Goal: Register for event/course

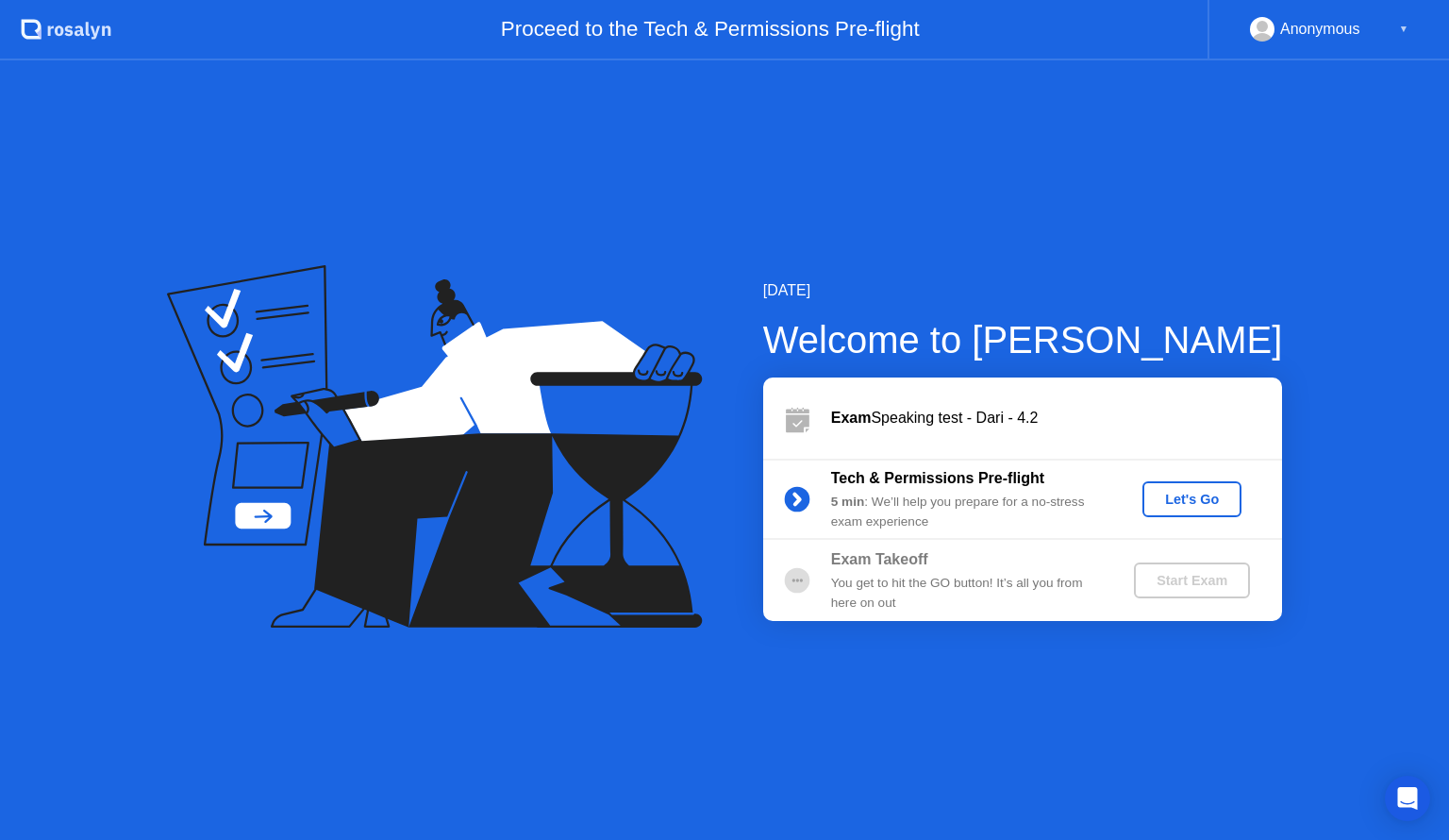
click at [1216, 506] on div "Let's Go" at bounding box center [1191, 499] width 84 height 15
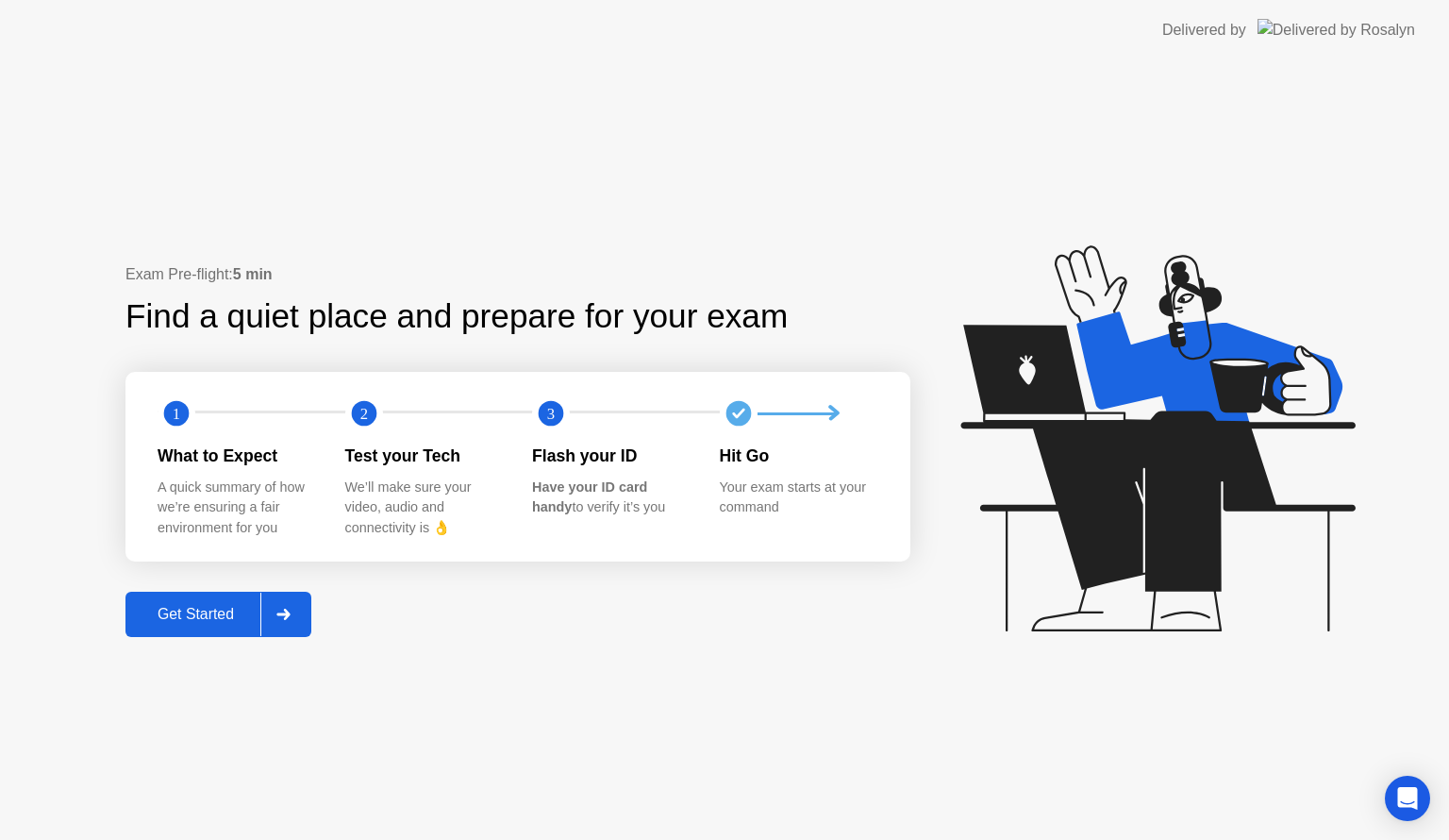
click at [241, 621] on div "Get Started" at bounding box center [195, 614] width 129 height 17
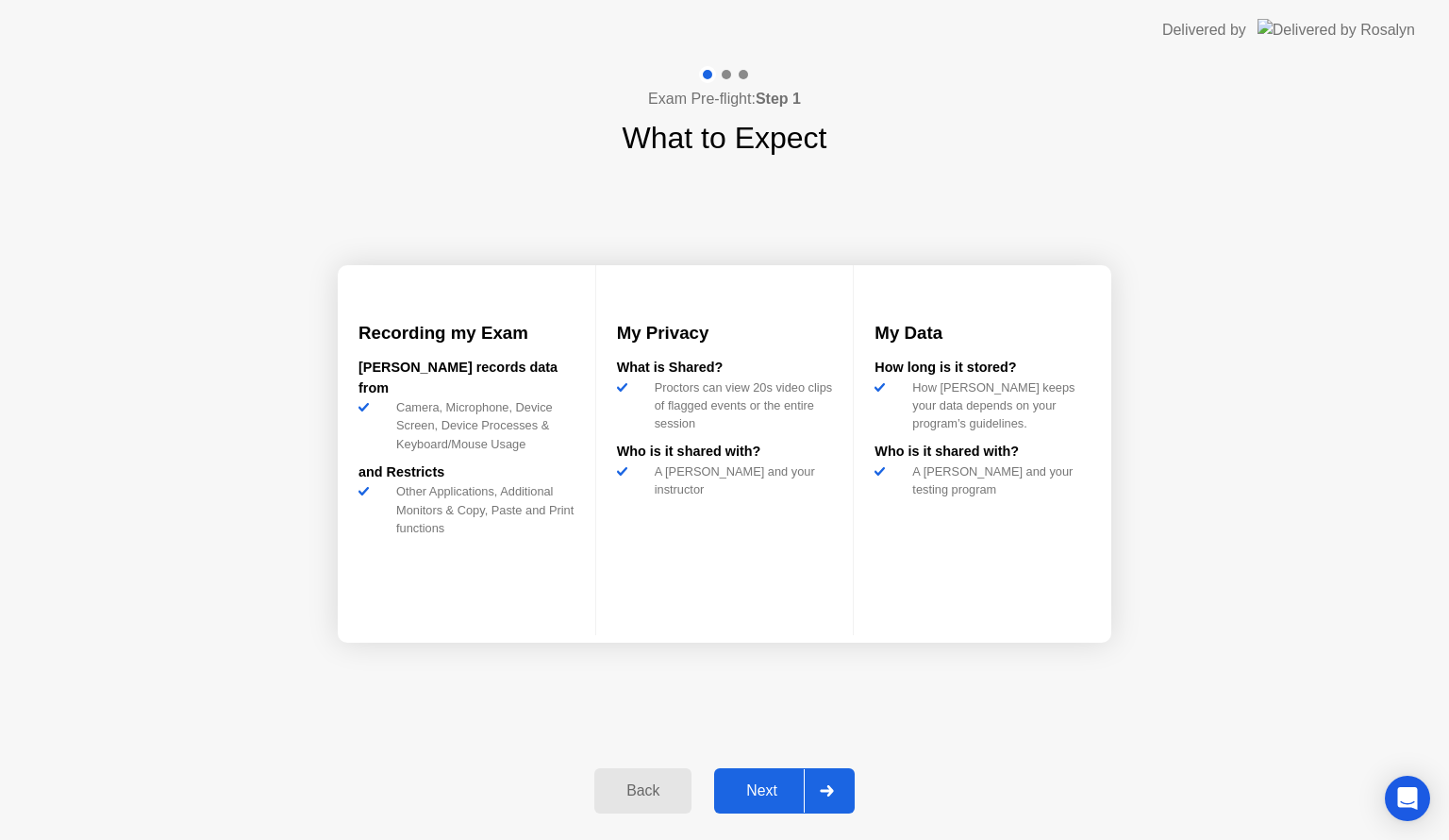
click at [794, 799] on div "Next" at bounding box center [761, 791] width 84 height 17
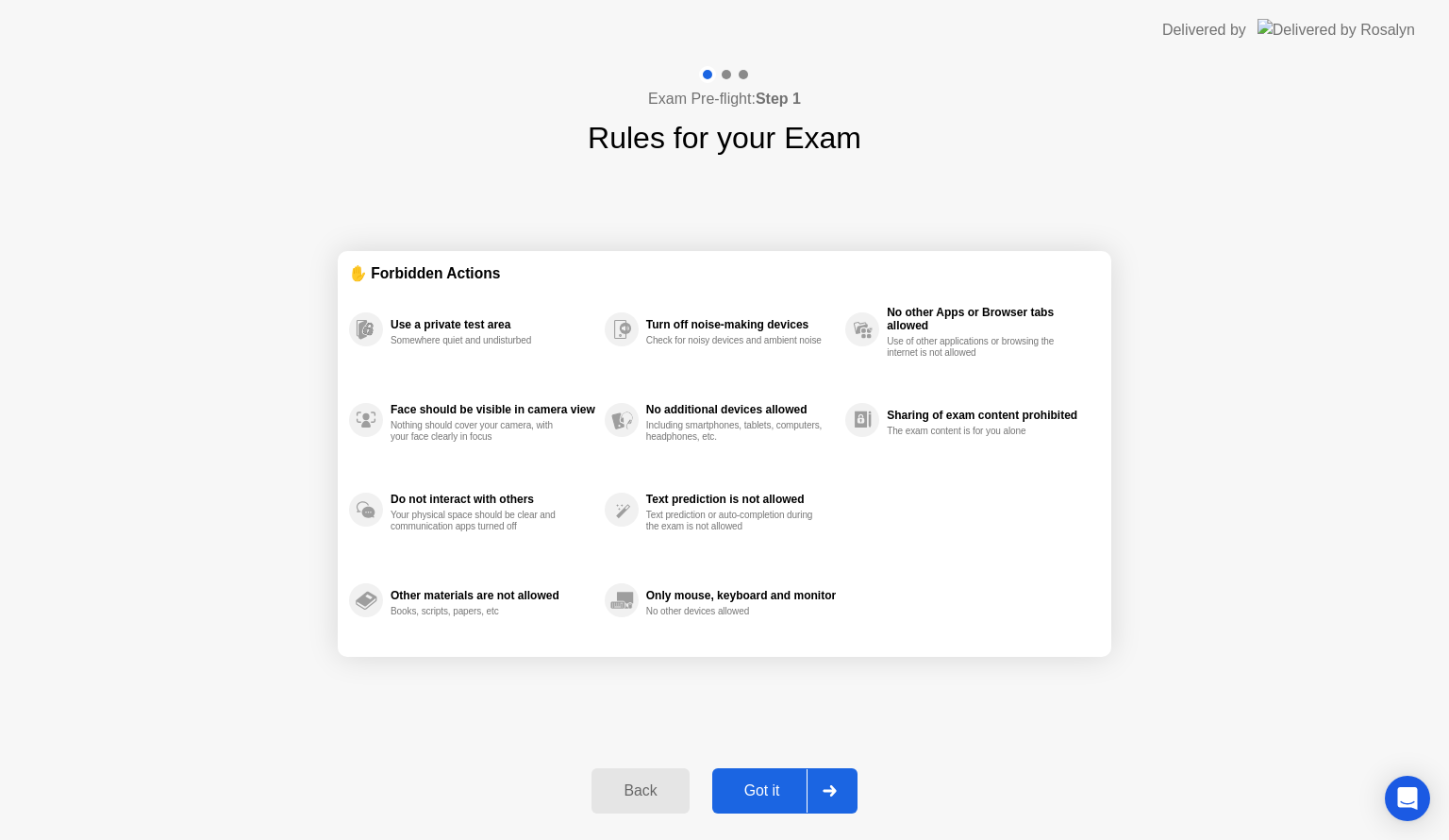
click at [794, 799] on div "Got it" at bounding box center [762, 791] width 89 height 17
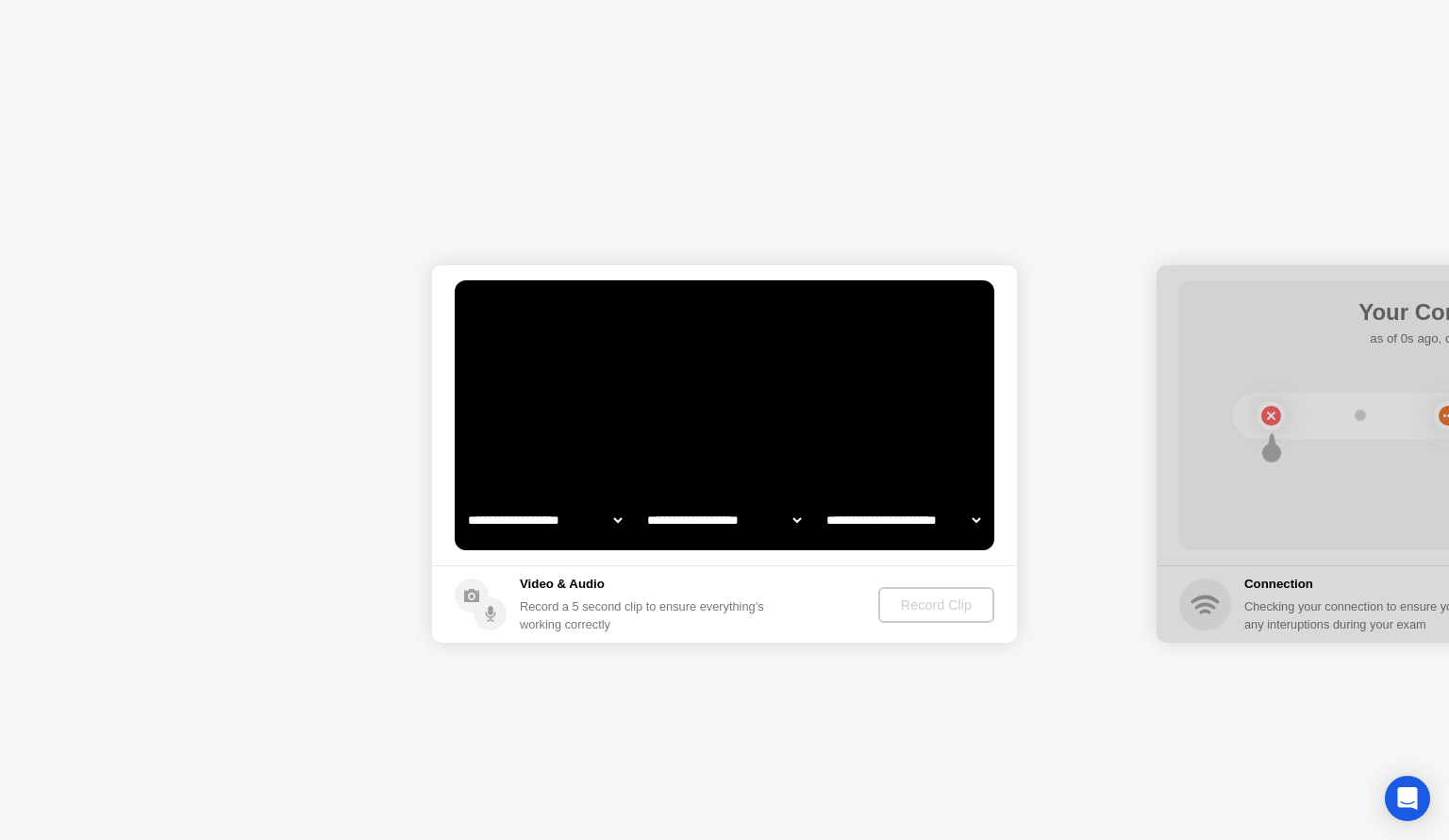
select select "**********"
select select "*******"
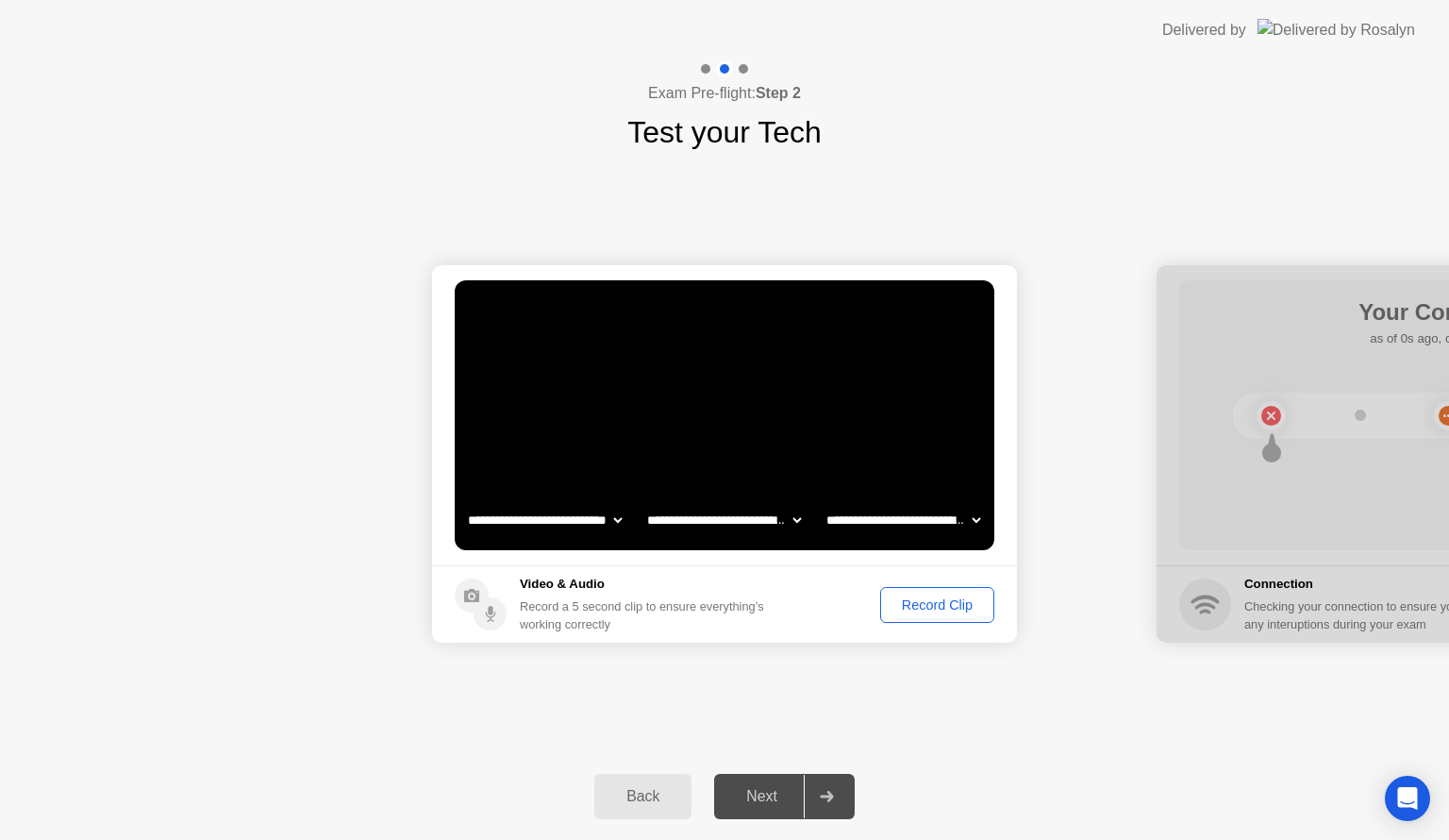
drag, startPoint x: 901, startPoint y: 600, endPoint x: 871, endPoint y: 646, distance: 54.9
click at [901, 602] on div "Record Clip" at bounding box center [937, 605] width 101 height 15
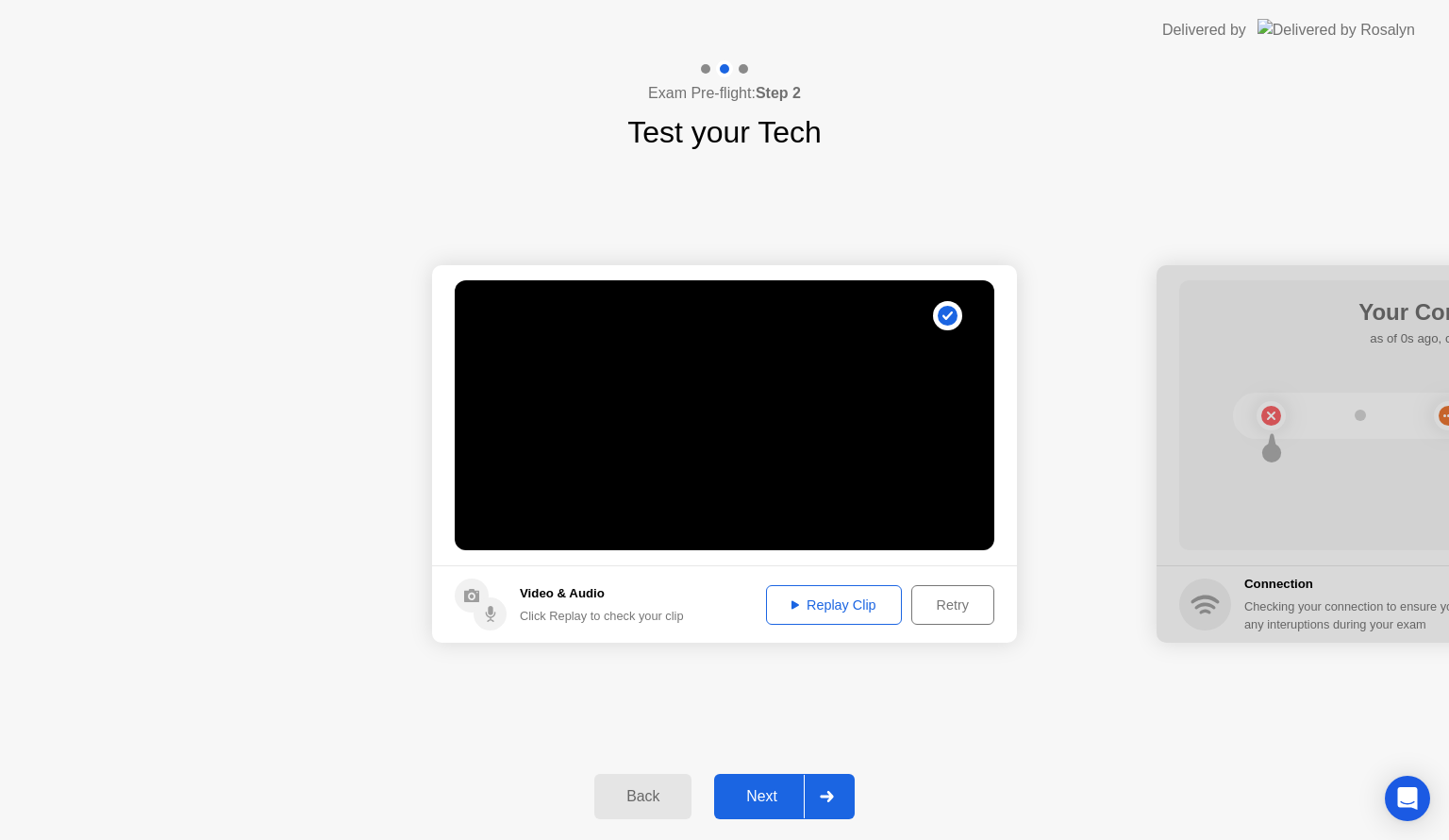
click at [773, 795] on div "Next" at bounding box center [761, 796] width 84 height 17
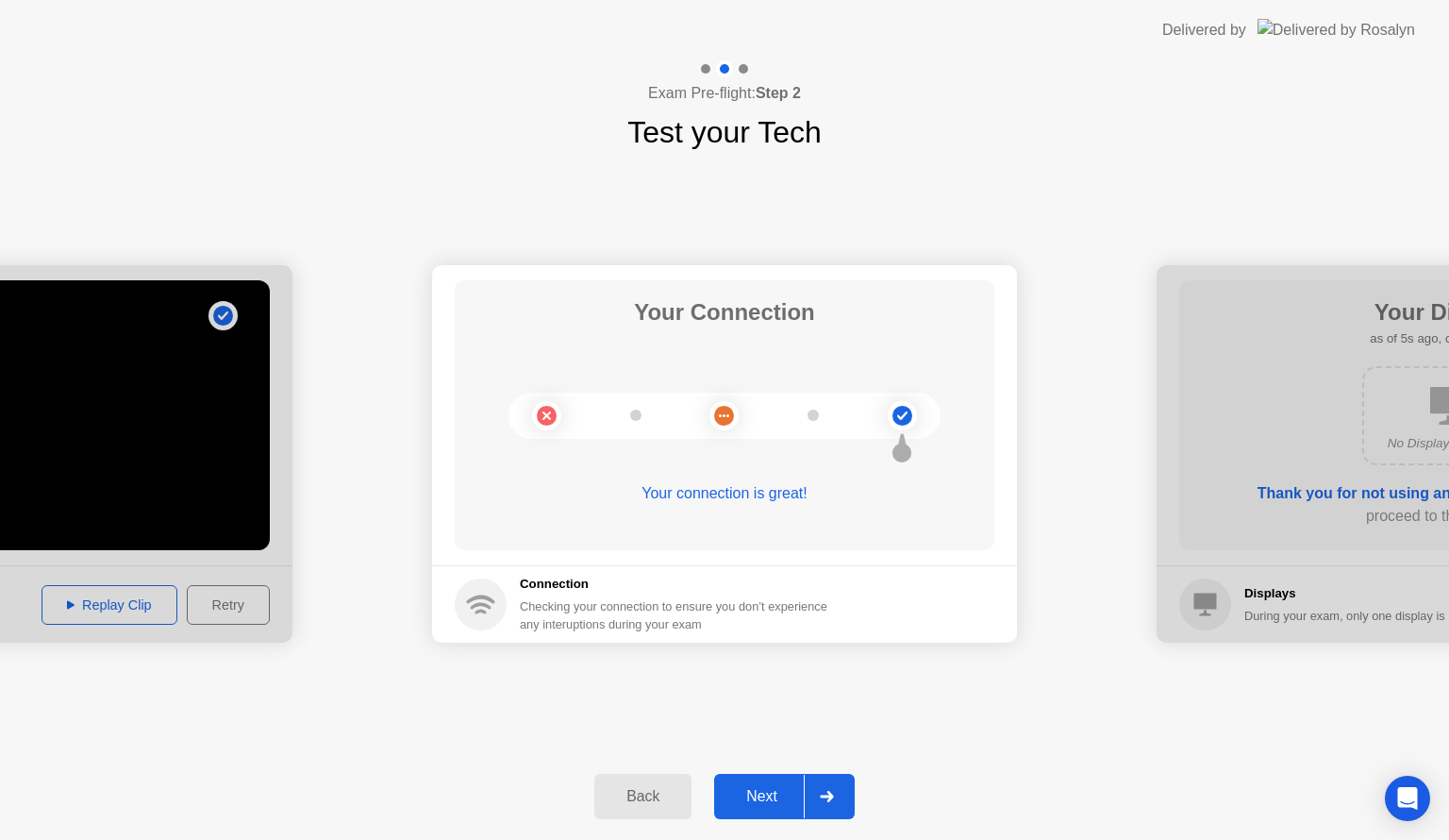
click at [770, 796] on div "Next" at bounding box center [761, 796] width 84 height 17
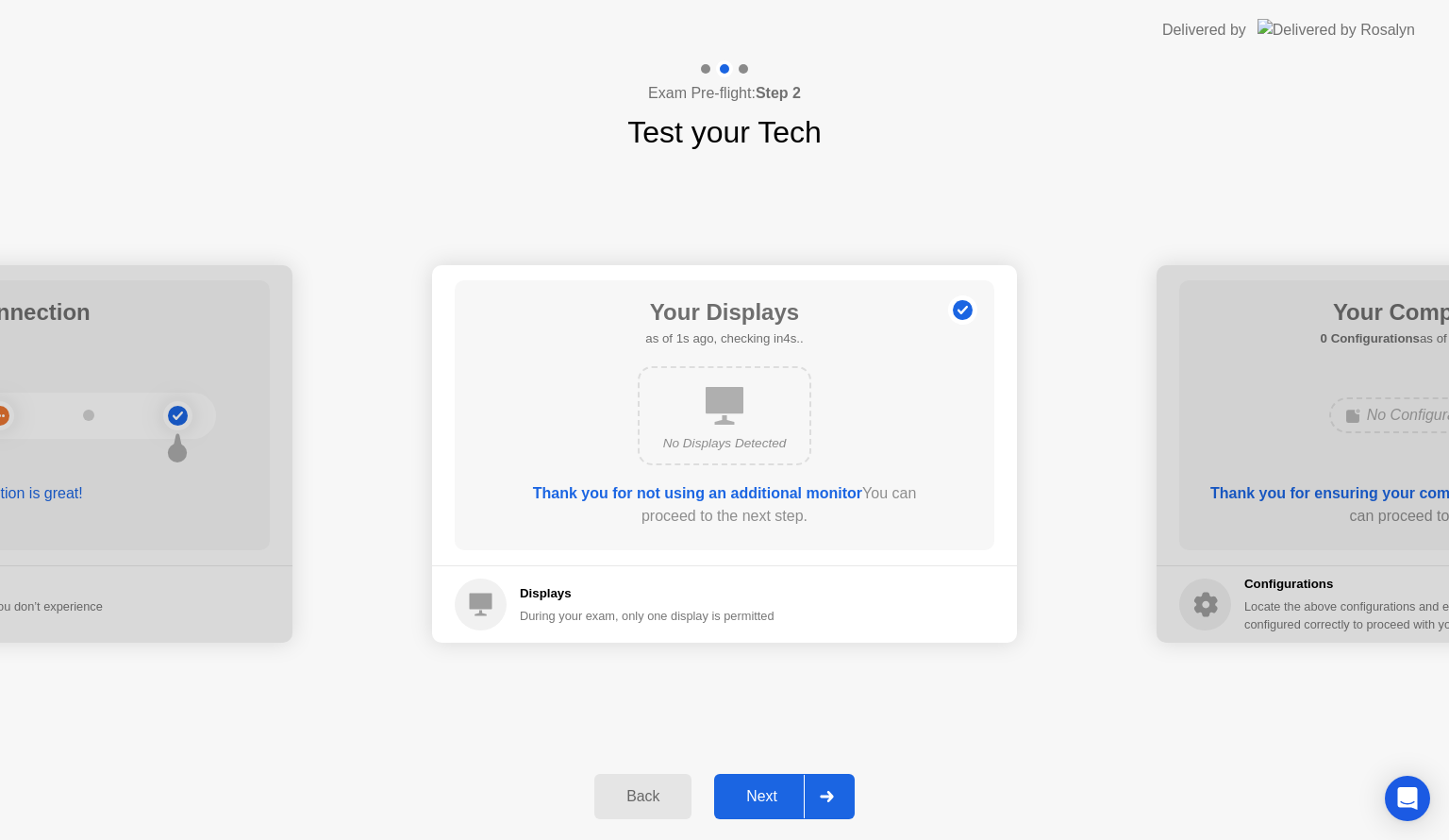
click at [770, 796] on div "Next" at bounding box center [761, 796] width 84 height 17
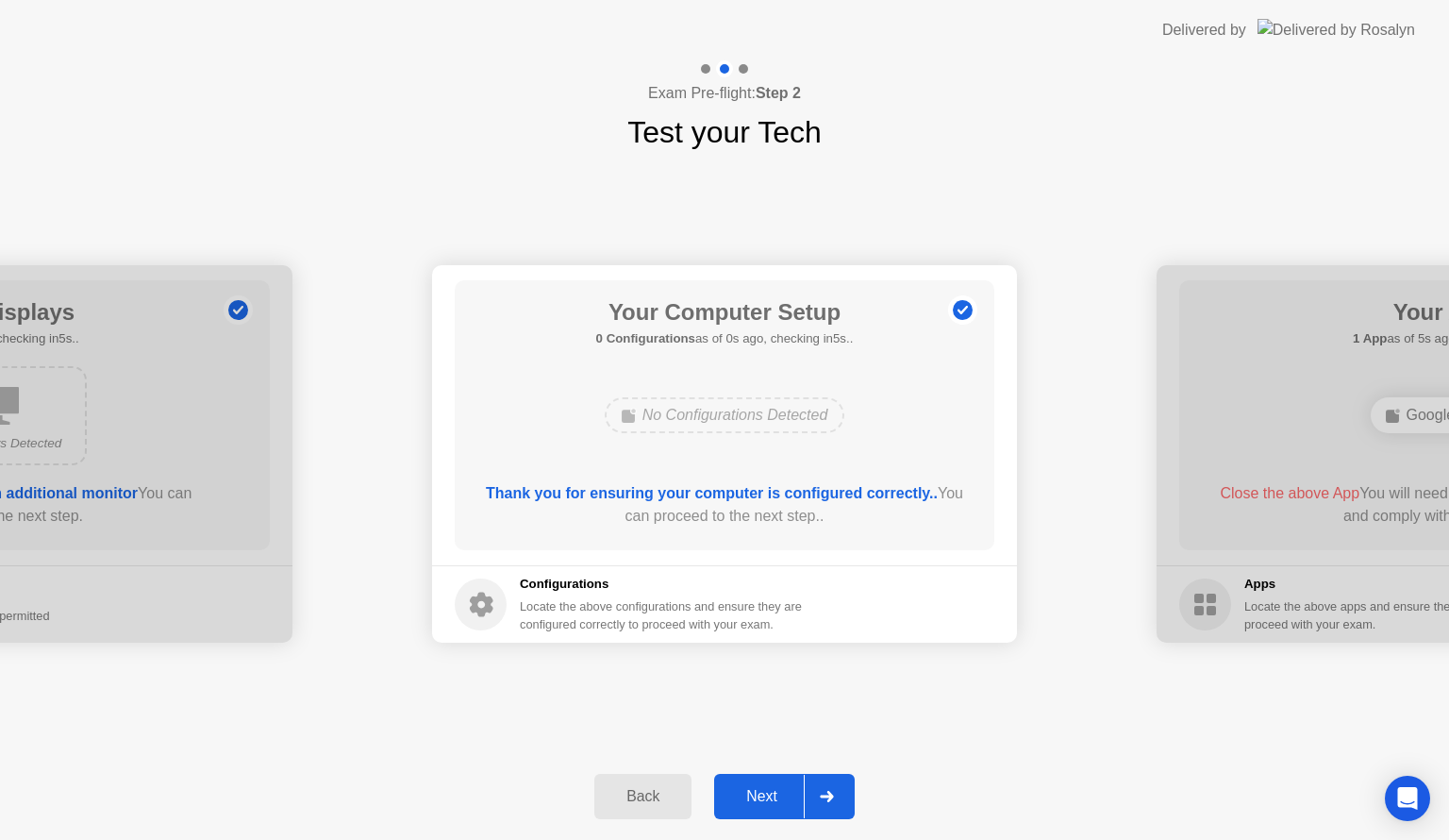
click at [770, 796] on div "Next" at bounding box center [761, 796] width 84 height 17
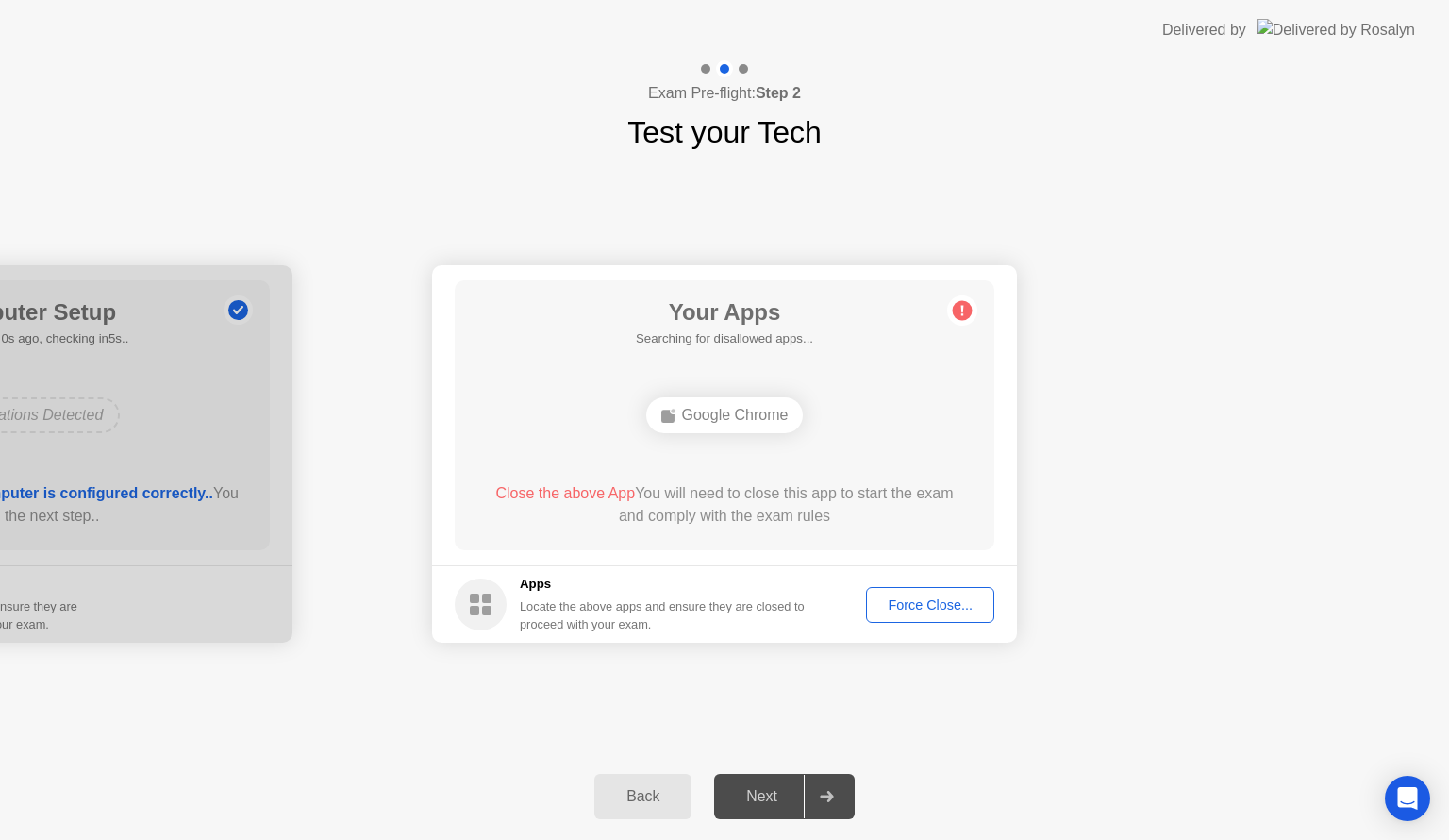
click at [896, 612] on div "Force Close..." at bounding box center [930, 605] width 116 height 15
click at [939, 605] on div "Force Close..." at bounding box center [930, 605] width 116 height 15
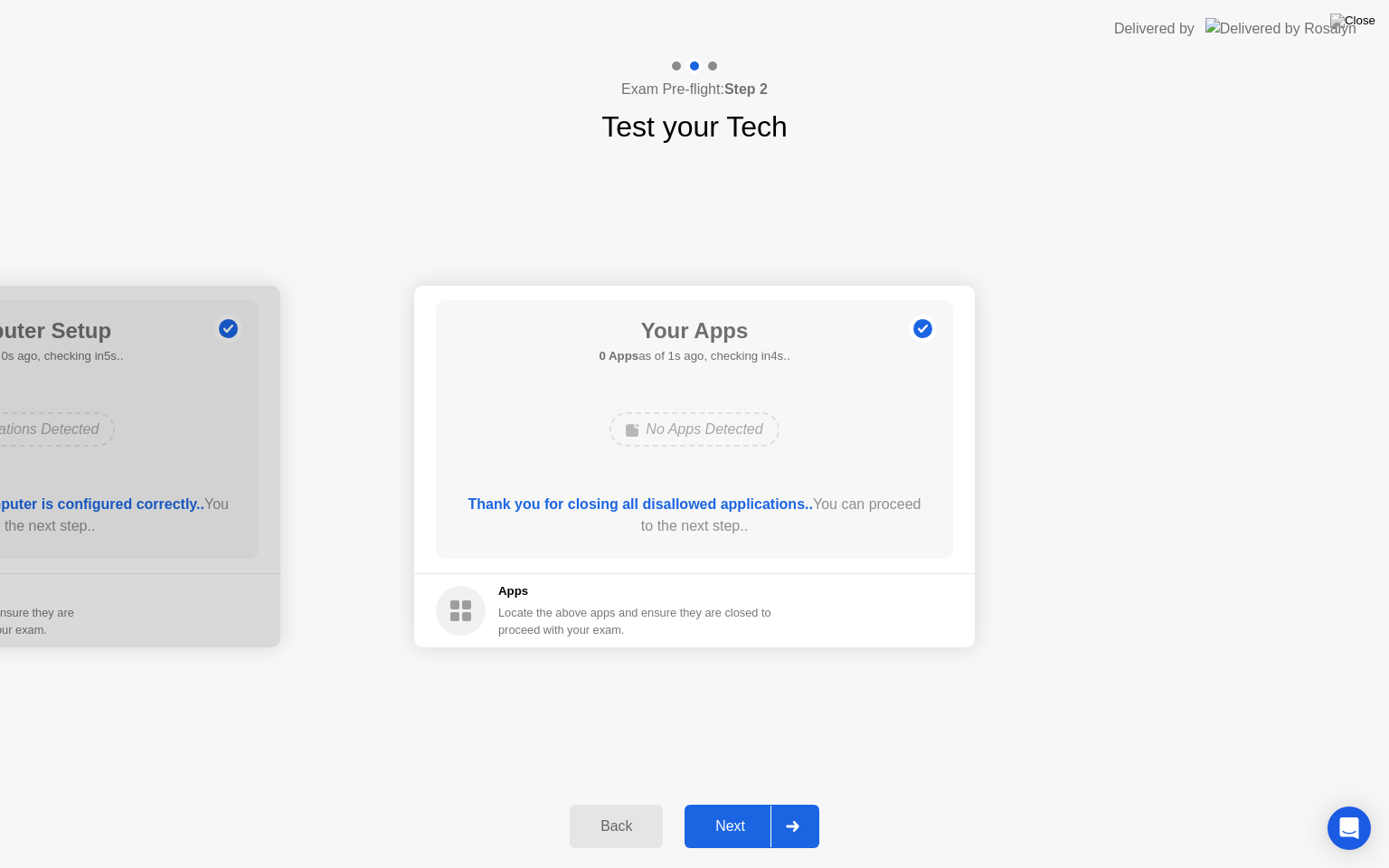
click at [733, 804] on div "Next" at bounding box center [730, 826] width 81 height 16
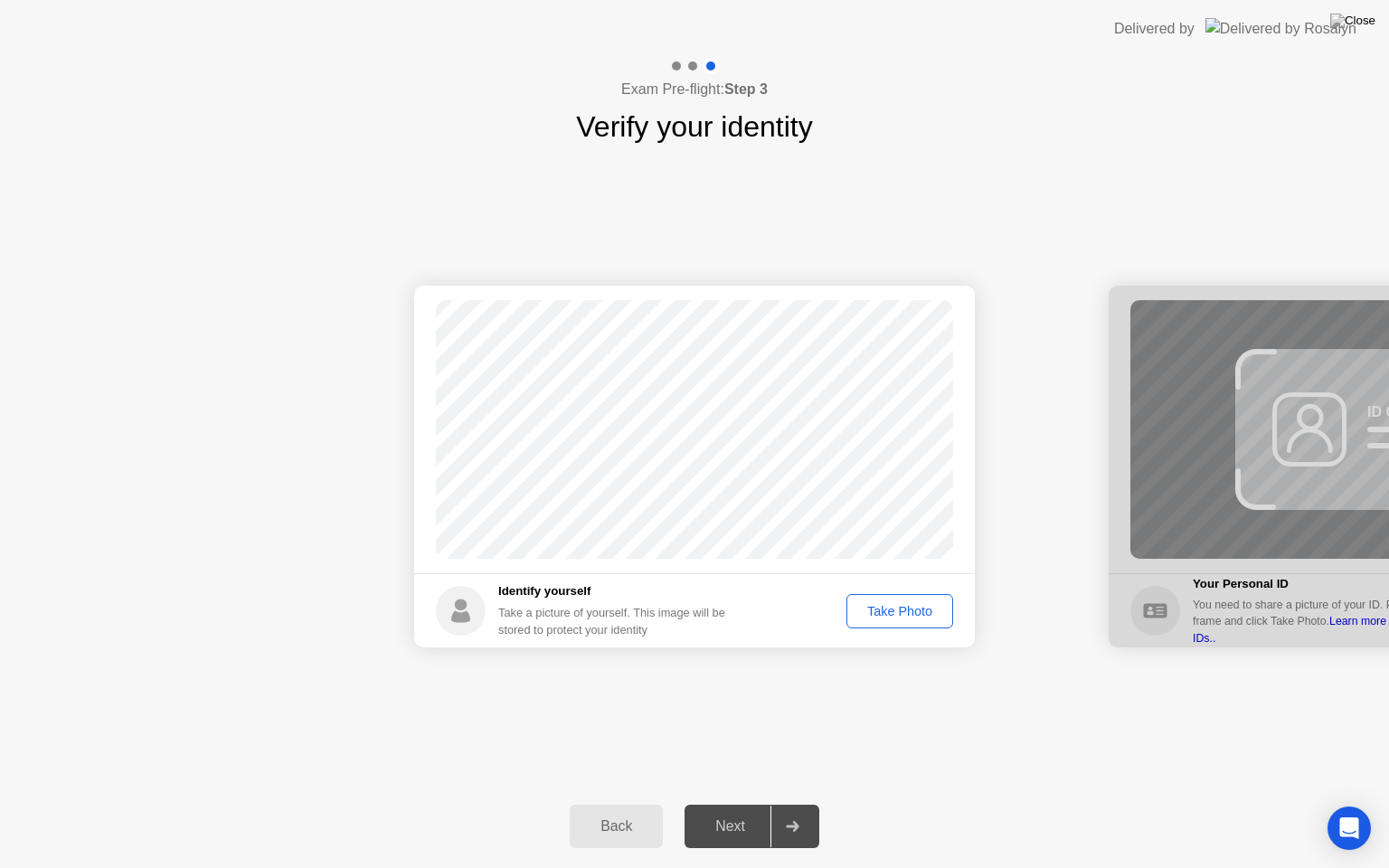
click at [860, 604] on div "Take Photo" at bounding box center [900, 611] width 94 height 15
click at [752, 804] on div "Next" at bounding box center [730, 826] width 81 height 16
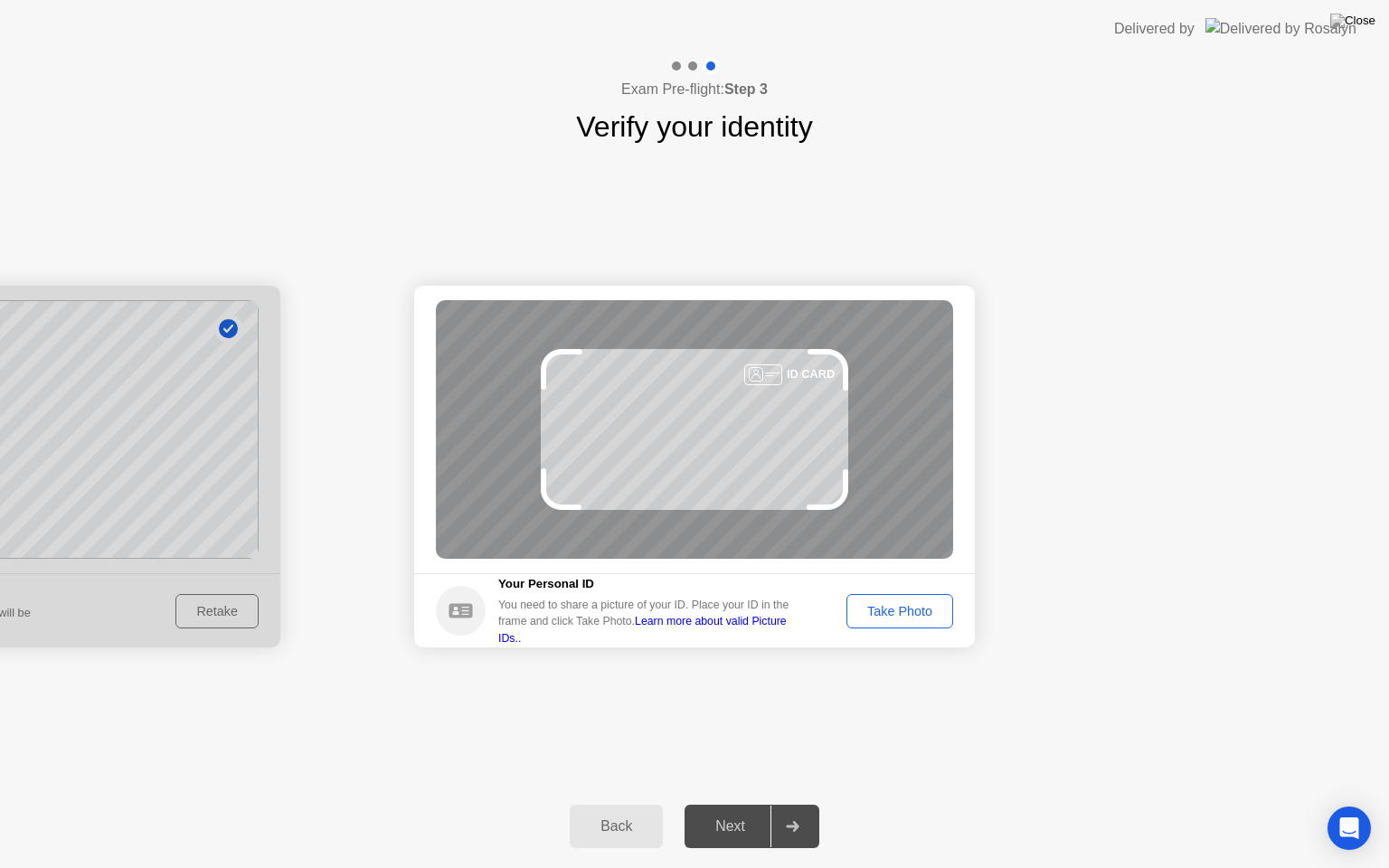
click at [920, 611] on div "Take Photo" at bounding box center [900, 611] width 94 height 15
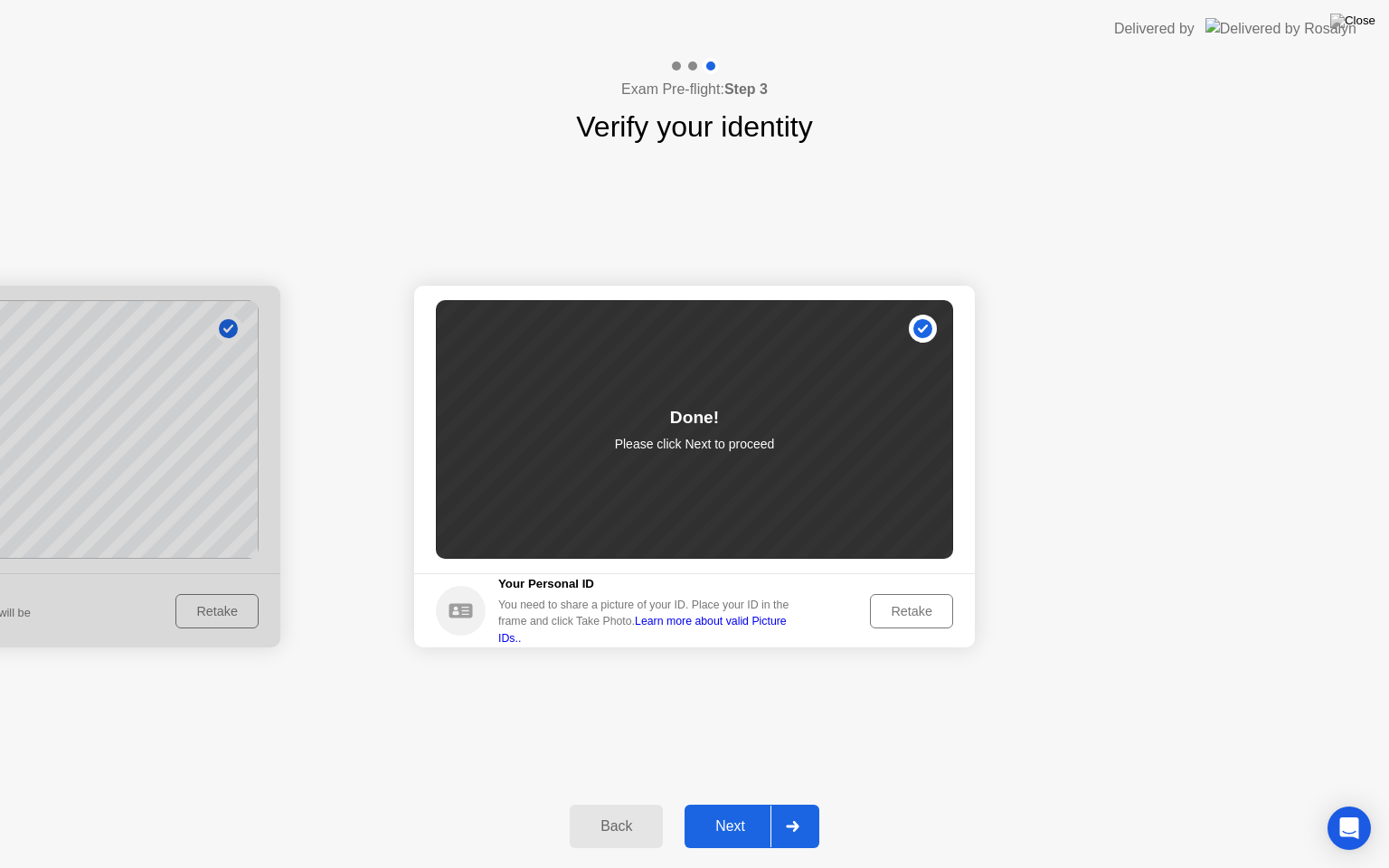
click at [731, 804] on div "Next" at bounding box center [730, 826] width 81 height 16
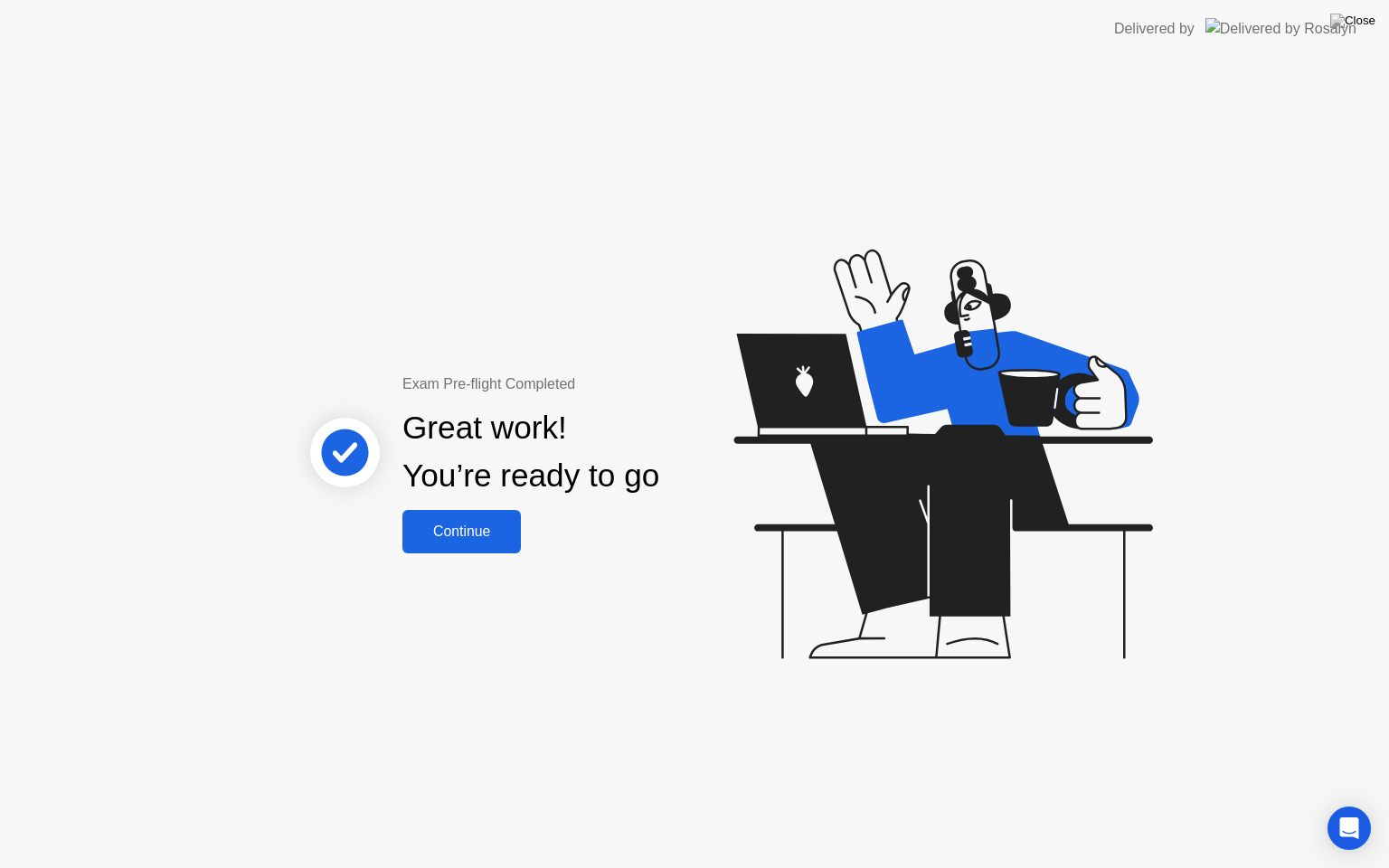
click at [441, 524] on div "Continue" at bounding box center [461, 532] width 108 height 16
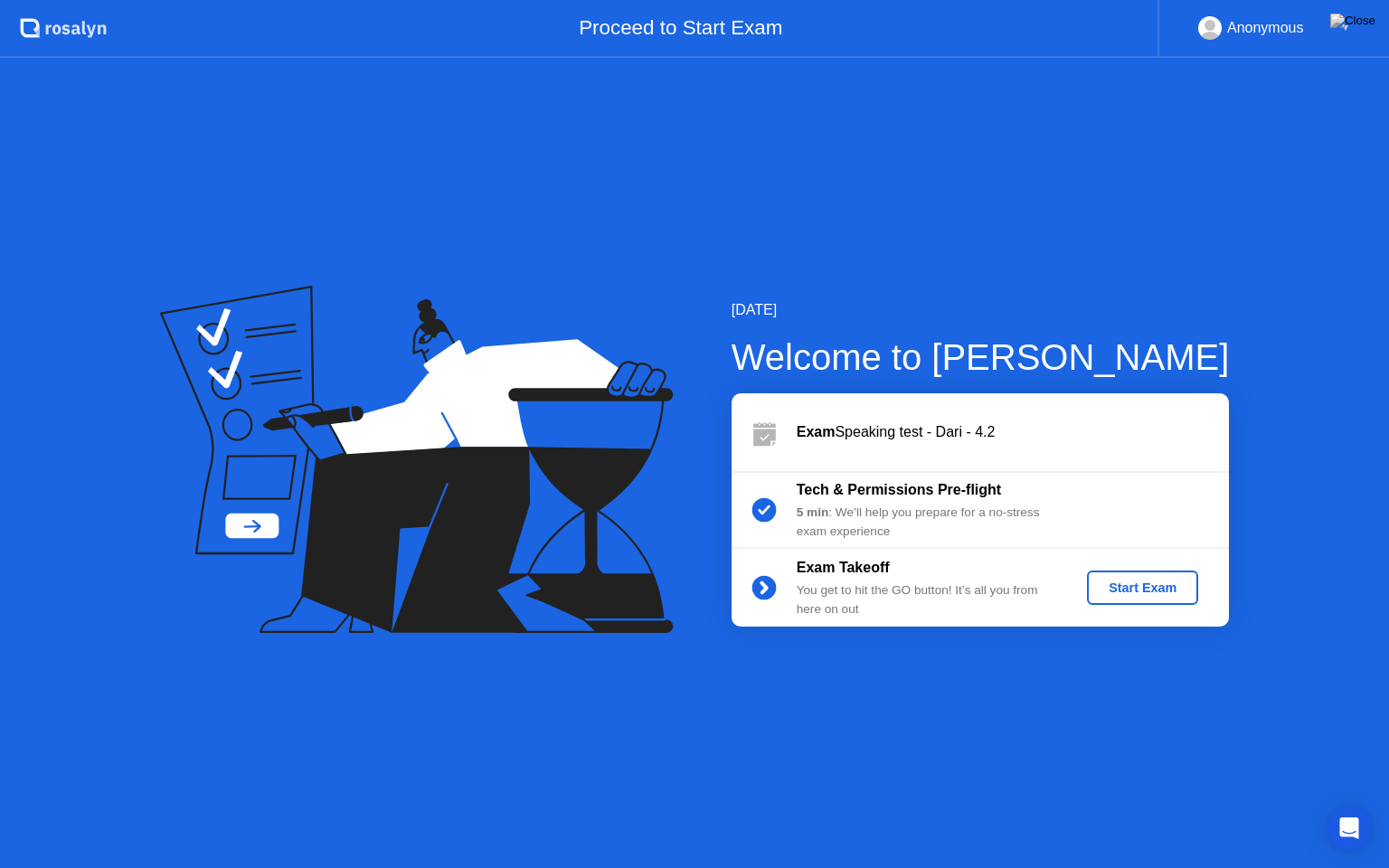
click at [1164, 585] on div "Start Exam" at bounding box center [1142, 587] width 97 height 15
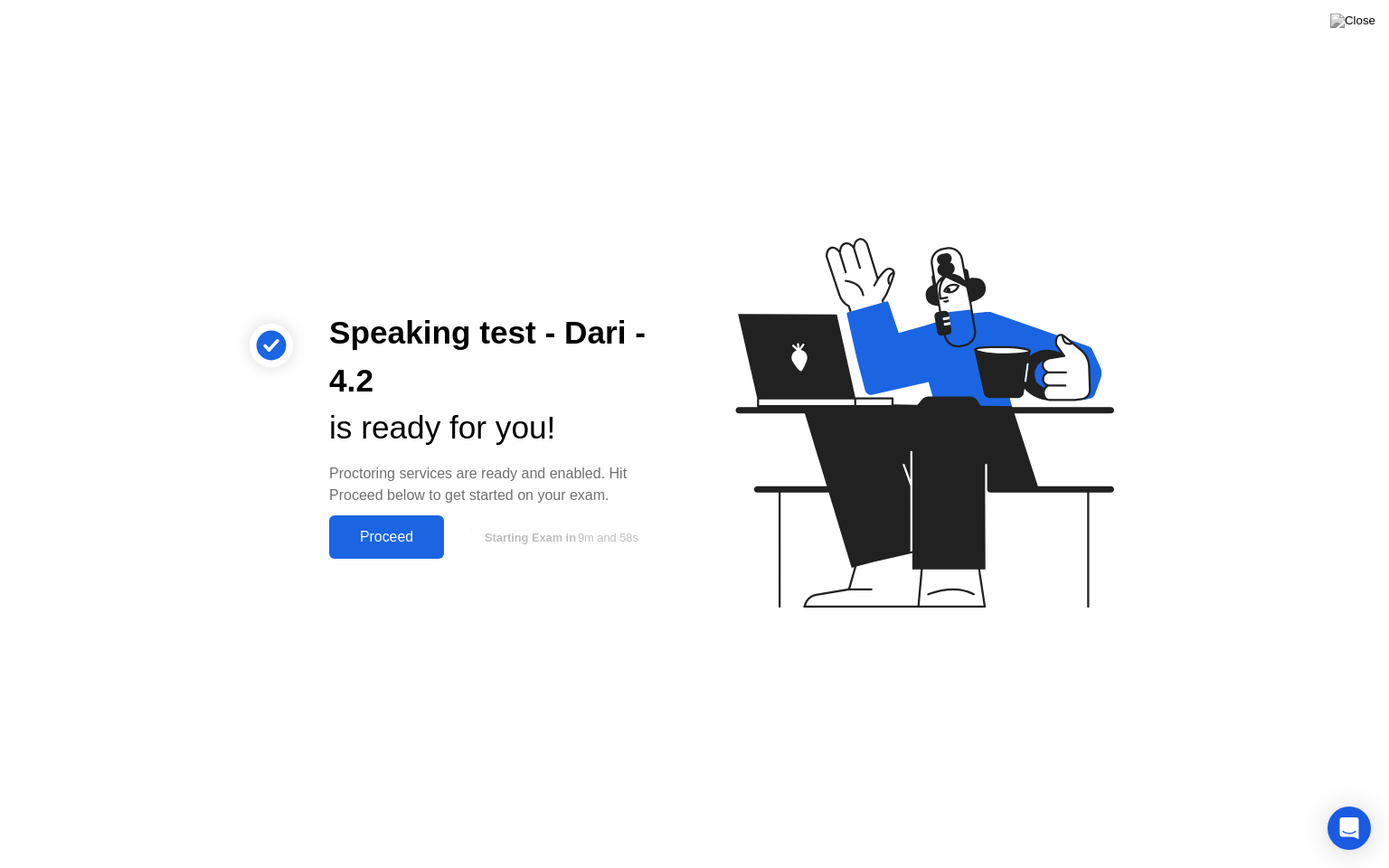
click at [406, 550] on button "Proceed" at bounding box center [387, 538] width 115 height 44
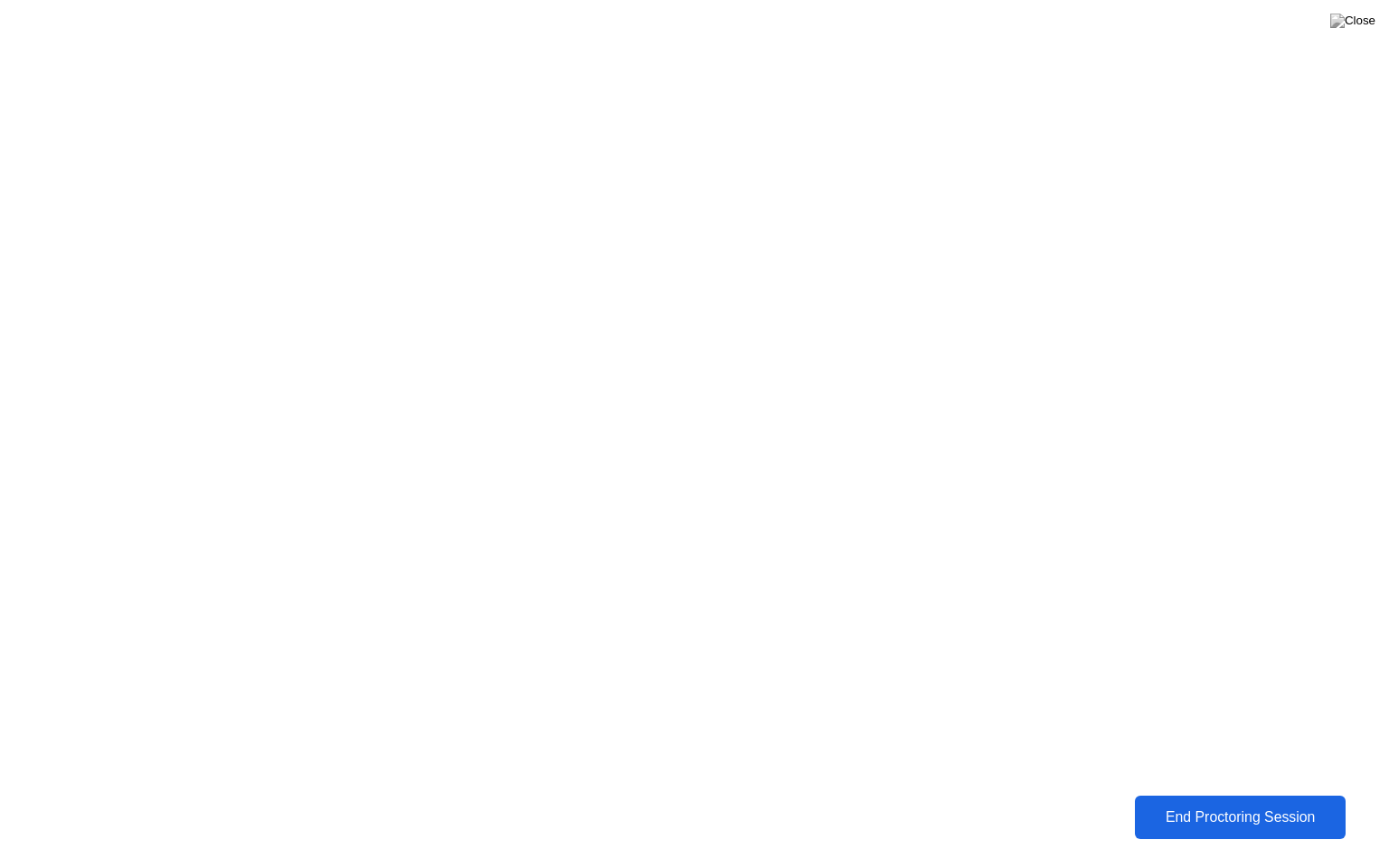
click at [1290, 804] on div "End Proctoring Session" at bounding box center [1240, 818] width 201 height 16
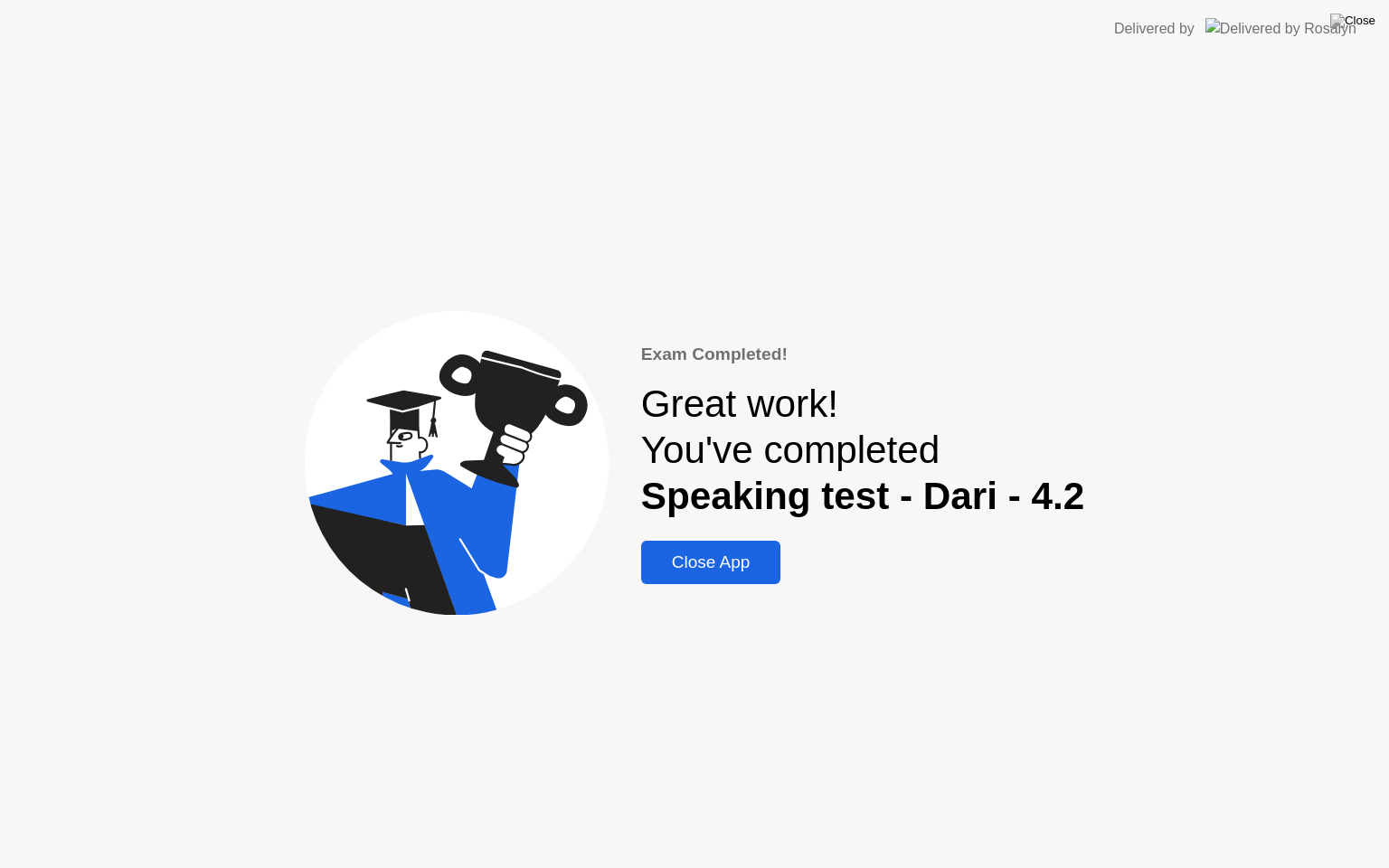
click at [743, 582] on button "Close App" at bounding box center [711, 563] width 140 height 44
